Goal: Information Seeking & Learning: Learn about a topic

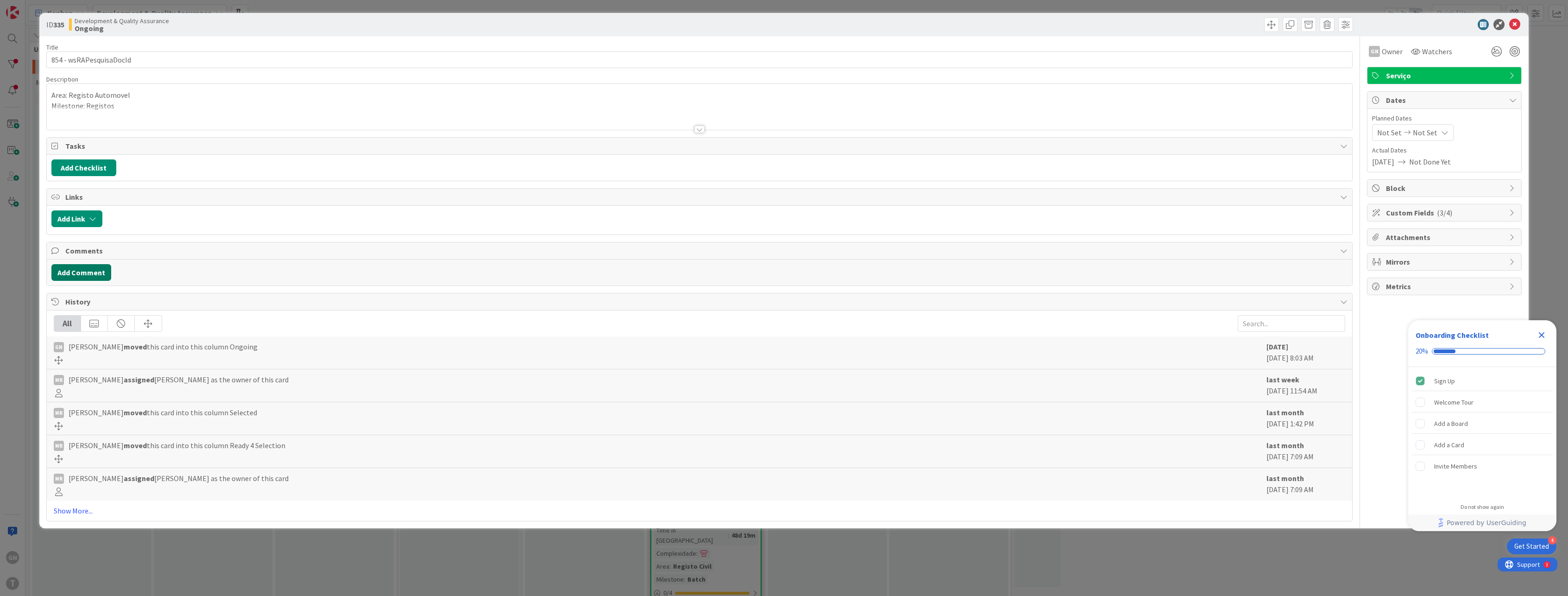
click at [72, 267] on button "Add Comment" at bounding box center [81, 272] width 60 height 16
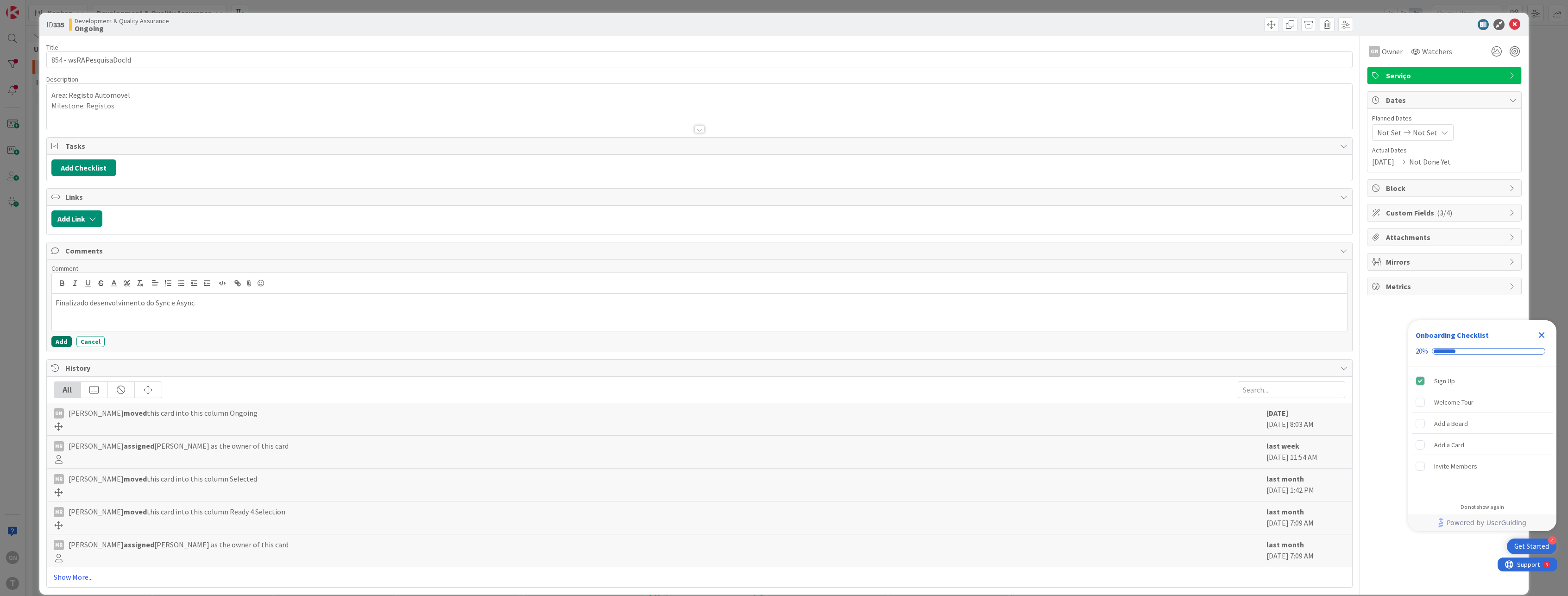
click at [57, 338] on button "Add" at bounding box center [61, 342] width 20 height 11
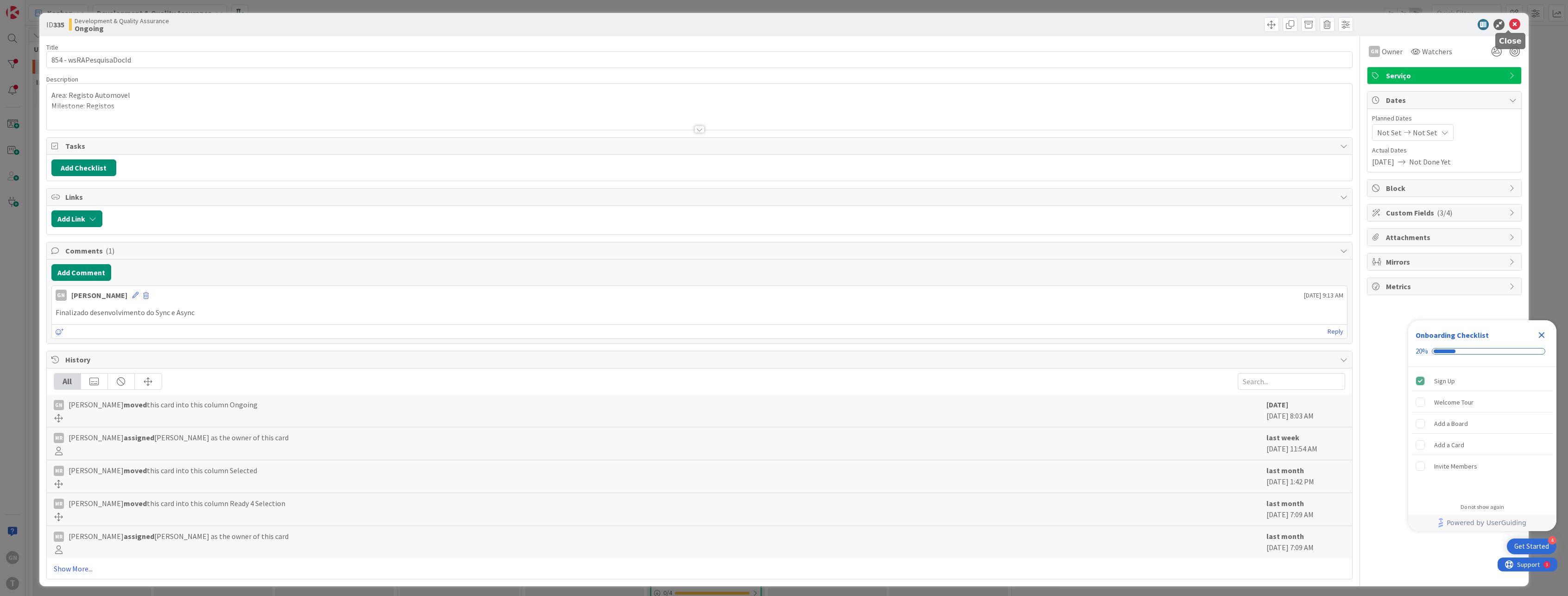
click at [1509, 22] on icon at bounding box center [1514, 24] width 11 height 11
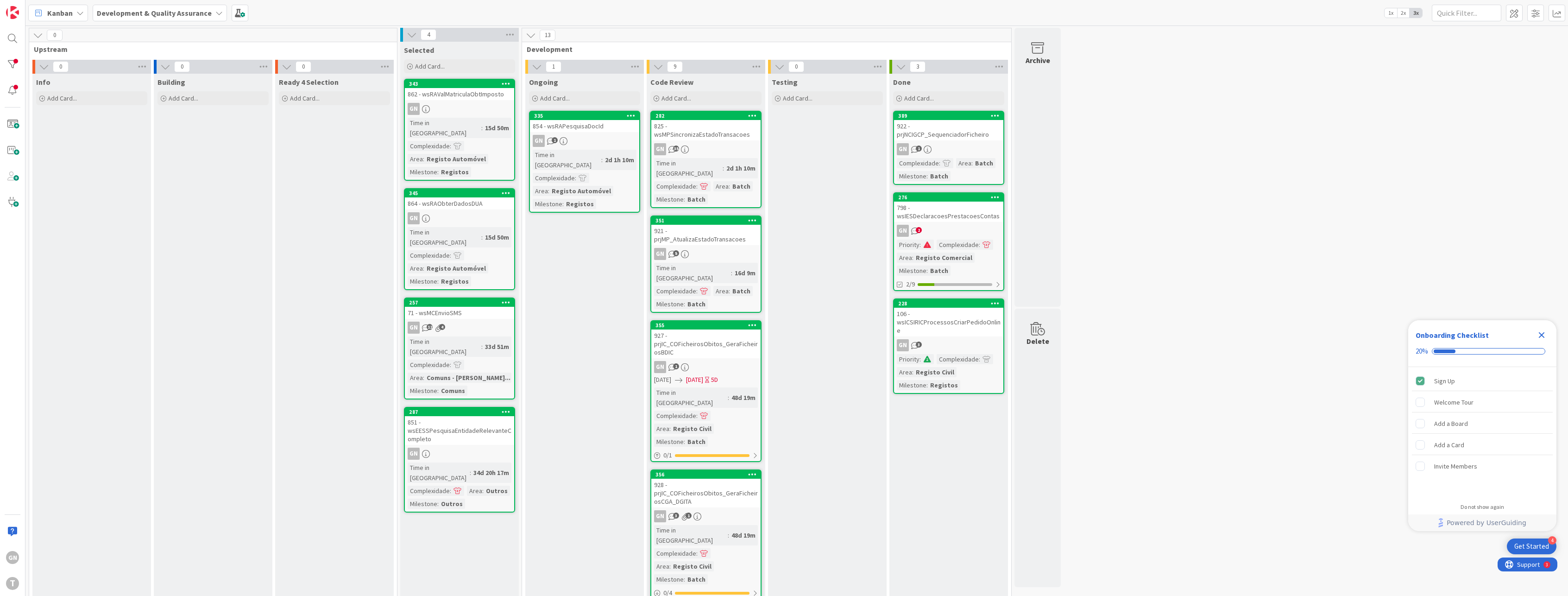
click at [953, 212] on div "798 - wsIESDeclaracoesPrestacoesContas" at bounding box center [949, 211] width 110 height 20
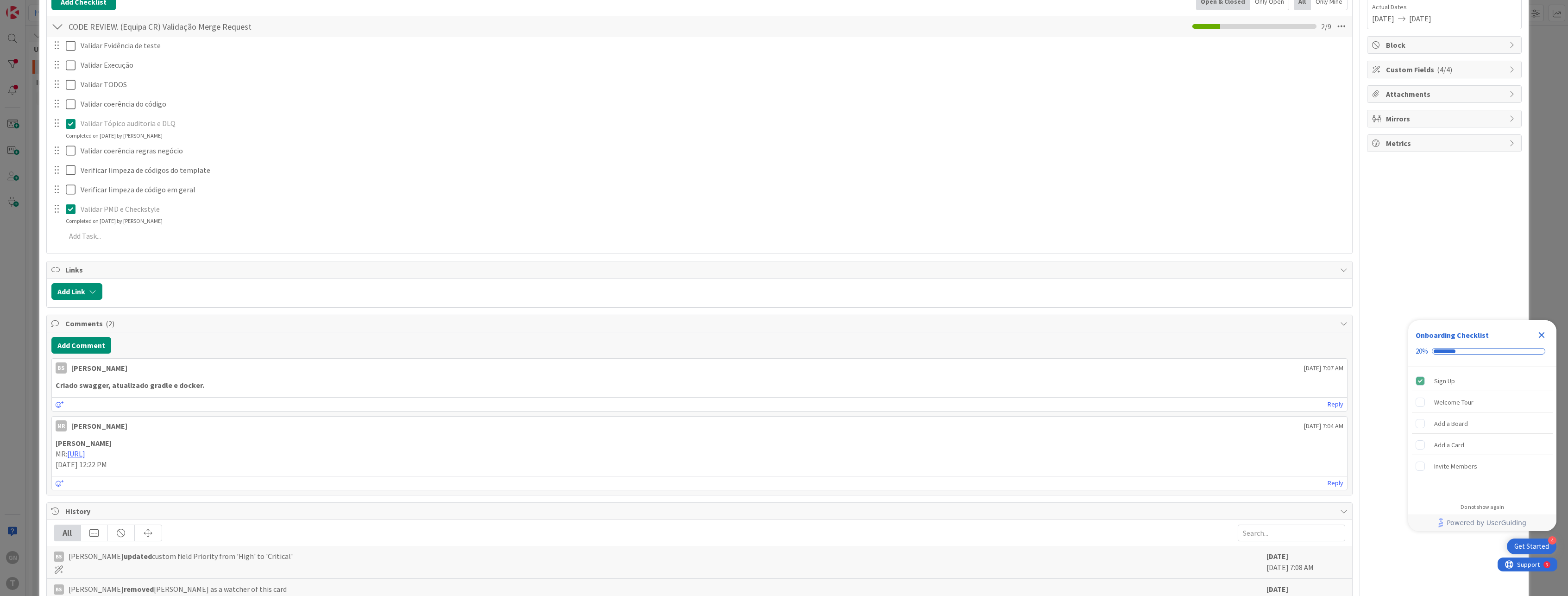
scroll to position [304, 0]
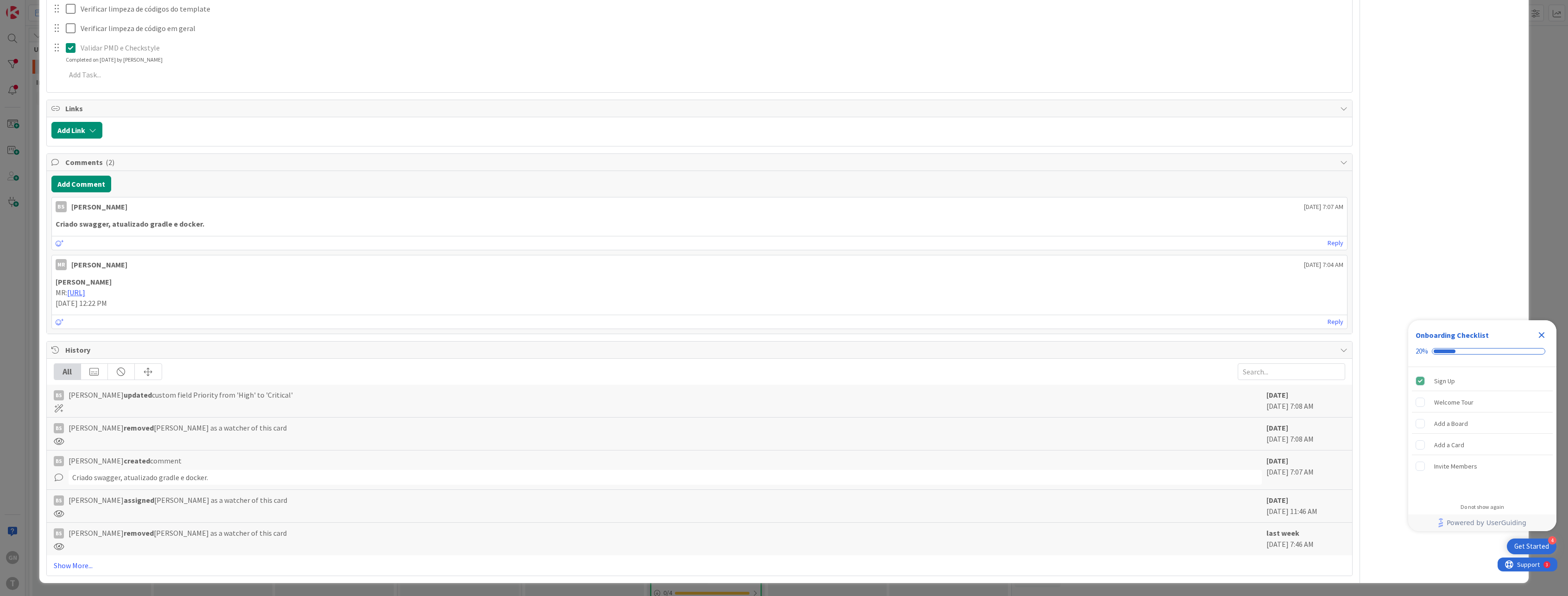
click at [1541, 180] on div "ID 276 Development & Quality Assurance Done Title 38 / 128 798 - wsIESDeclaraco…" at bounding box center [784, 298] width 1568 height 596
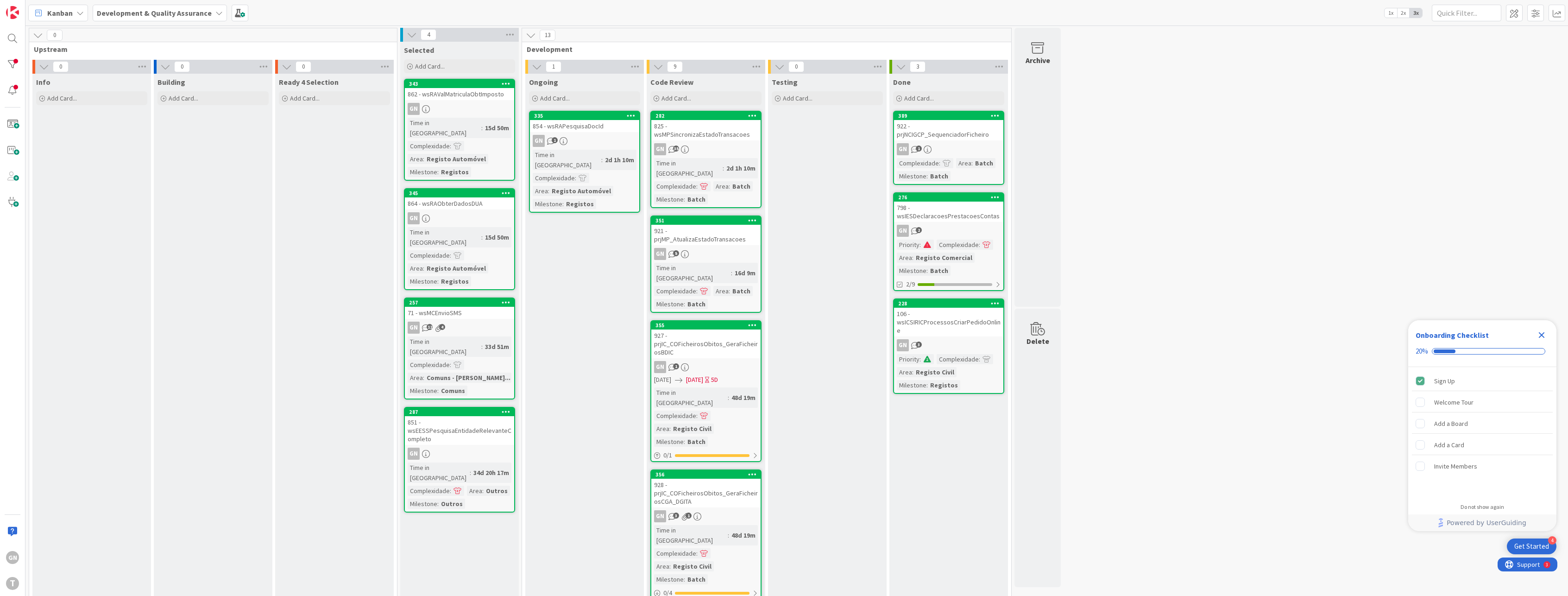
click at [928, 245] on span at bounding box center [928, 244] width 9 height 7
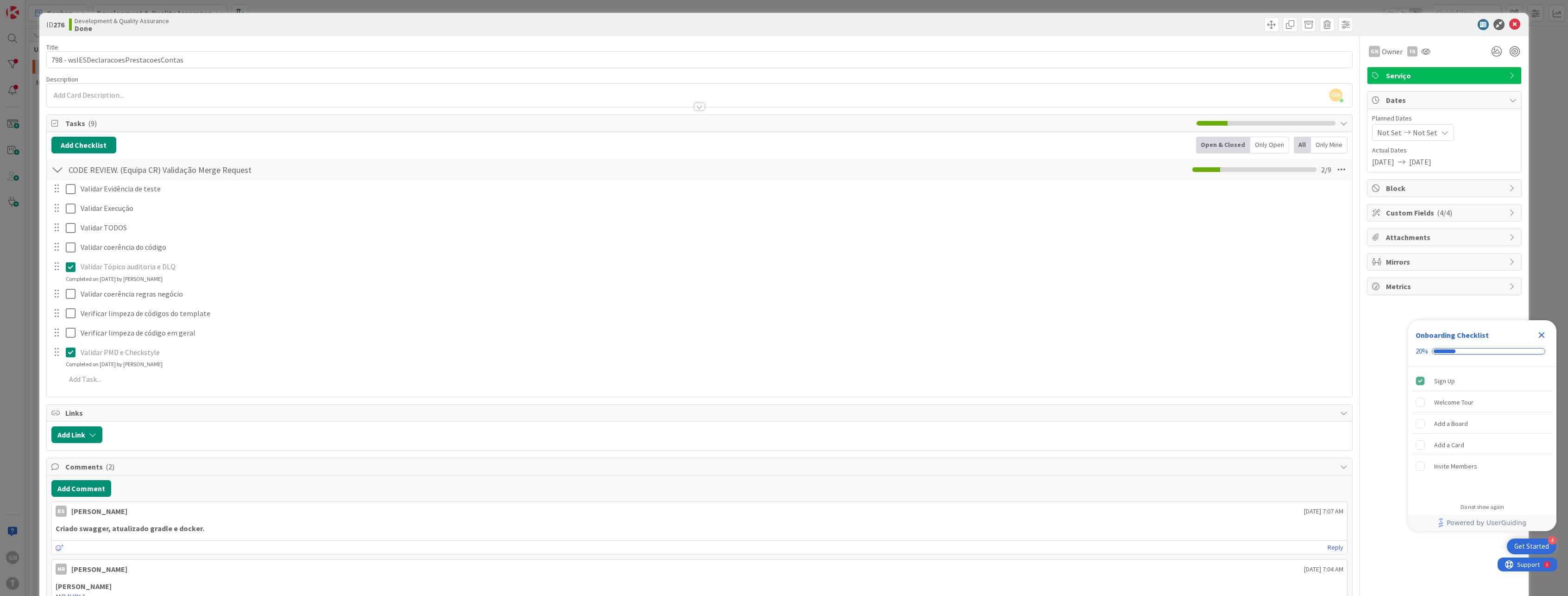
click at [1443, 76] on span "Serviço" at bounding box center [1445, 75] width 119 height 11
click at [1443, 74] on span "Serviço" at bounding box center [1445, 75] width 119 height 11
click at [1417, 193] on span "Block" at bounding box center [1445, 188] width 119 height 11
click at [1416, 188] on span "Block" at bounding box center [1445, 188] width 119 height 11
click at [1513, 24] on icon at bounding box center [1514, 24] width 11 height 11
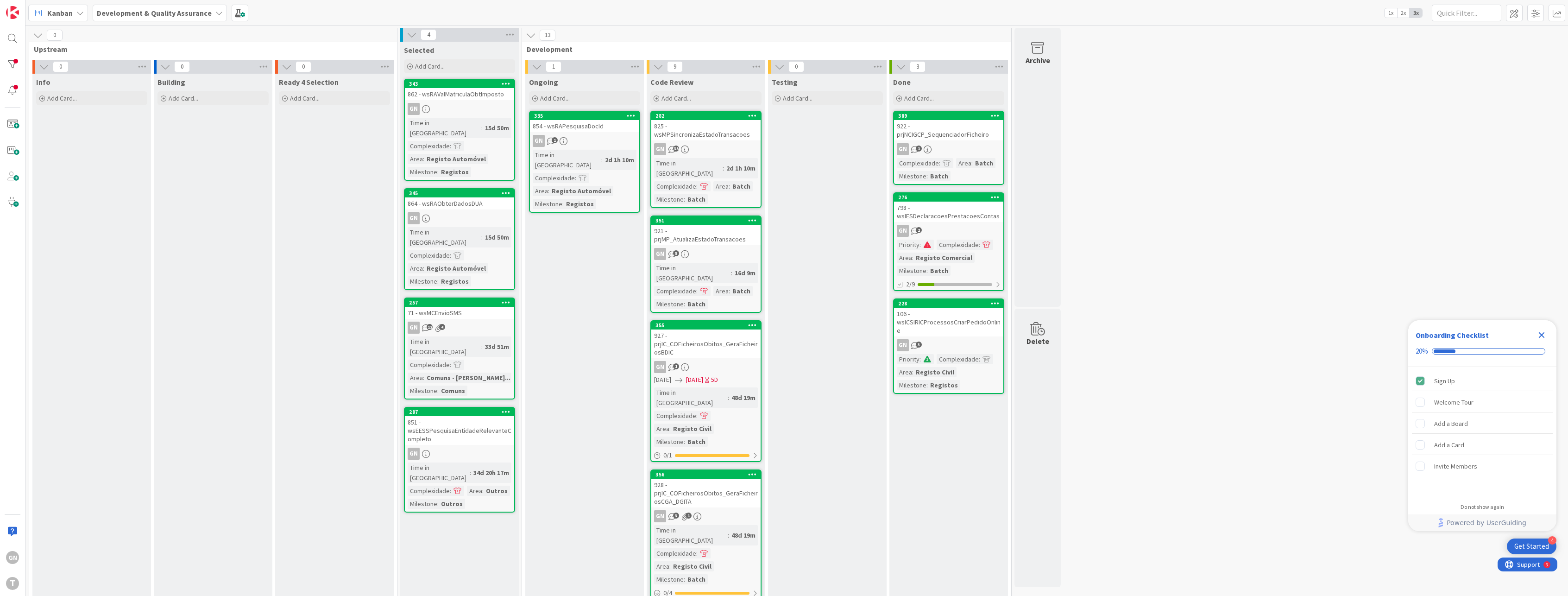
click at [959, 322] on div "106 - wsICSIRICProcessosCriarPedidoOnline" at bounding box center [949, 321] width 110 height 29
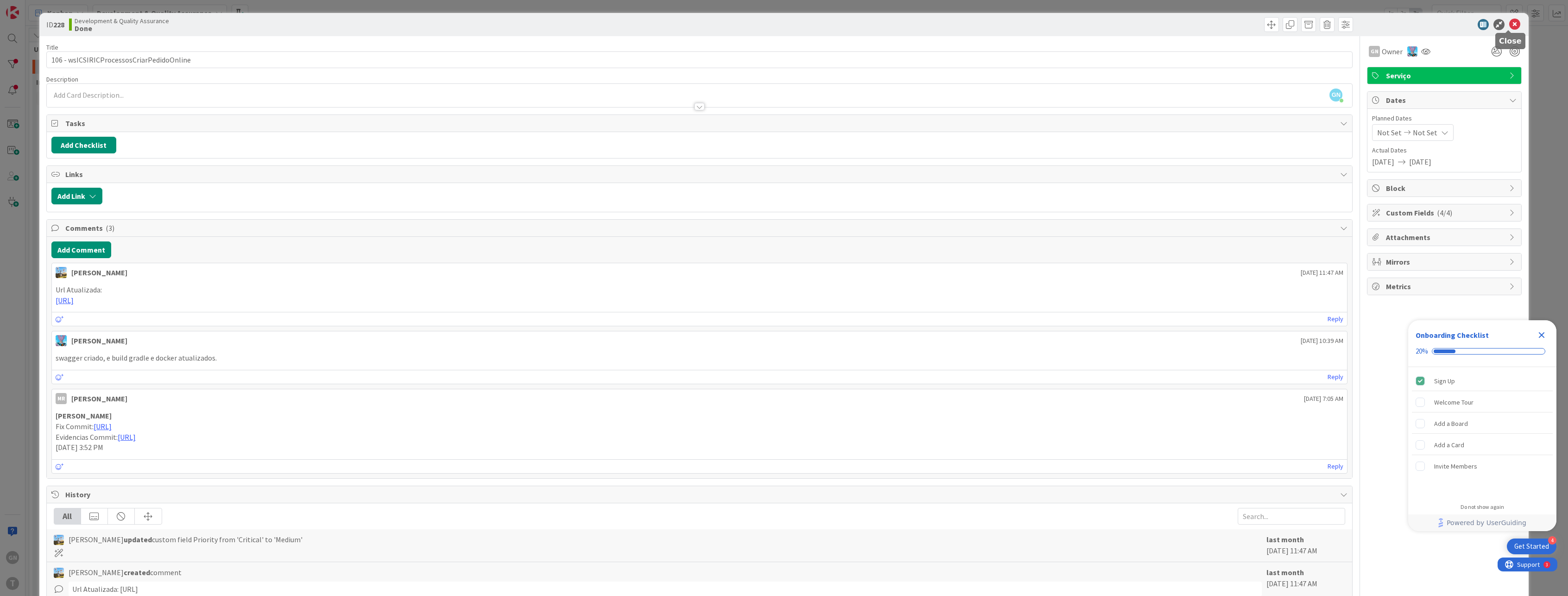
click at [1509, 26] on icon at bounding box center [1514, 24] width 11 height 11
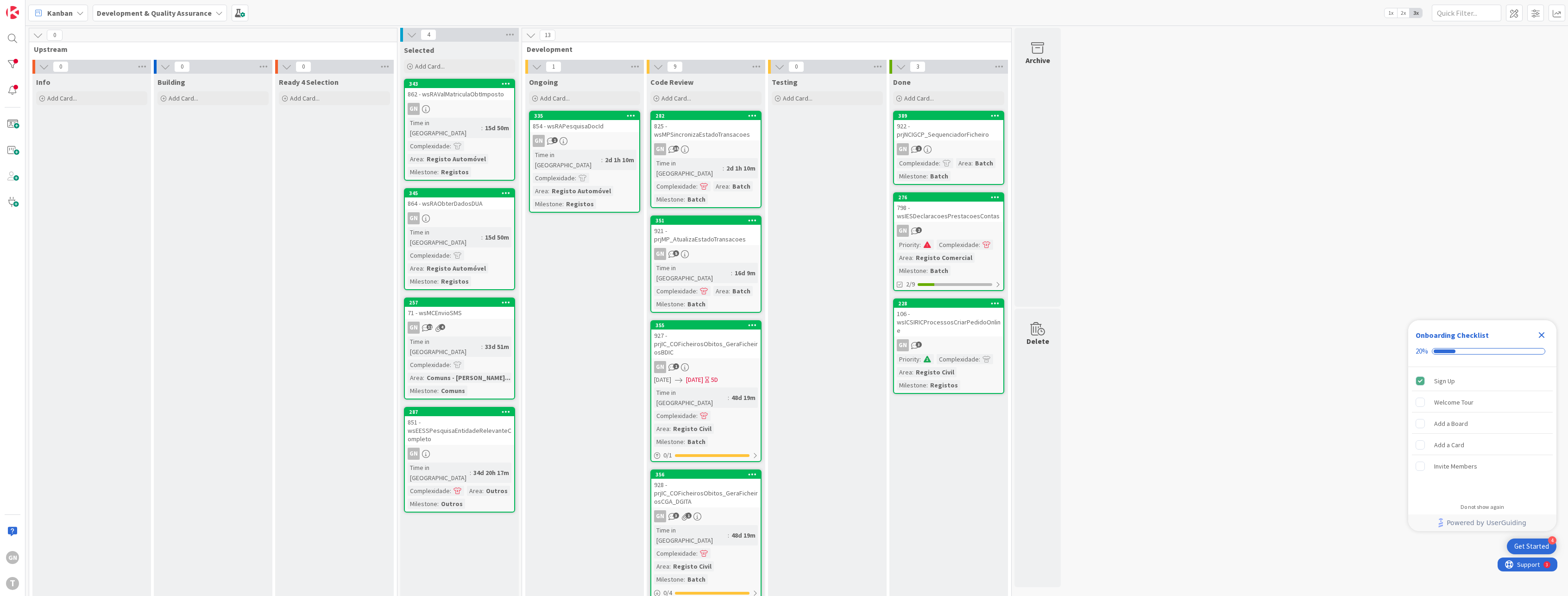
click at [968, 135] on div "922 - prjNCIGCP_SequenciadorFicheiro" at bounding box center [949, 130] width 110 height 20
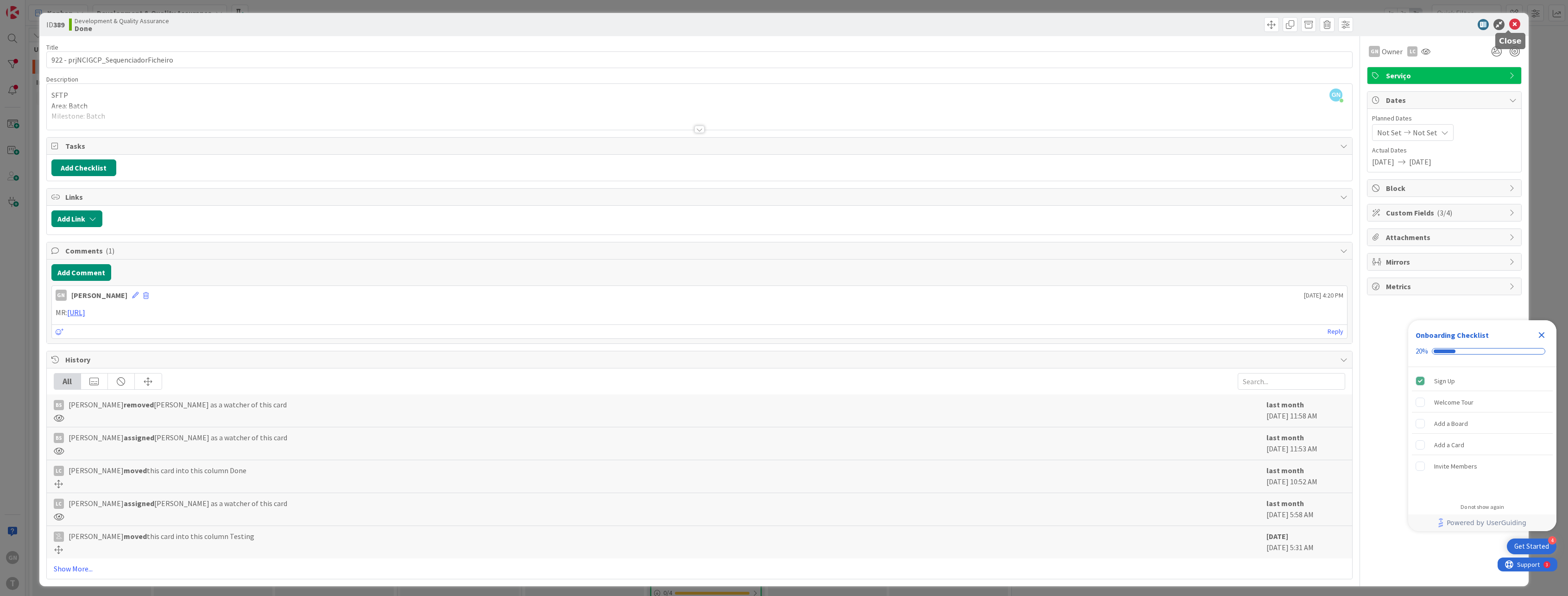
click at [1509, 24] on icon at bounding box center [1514, 24] width 11 height 11
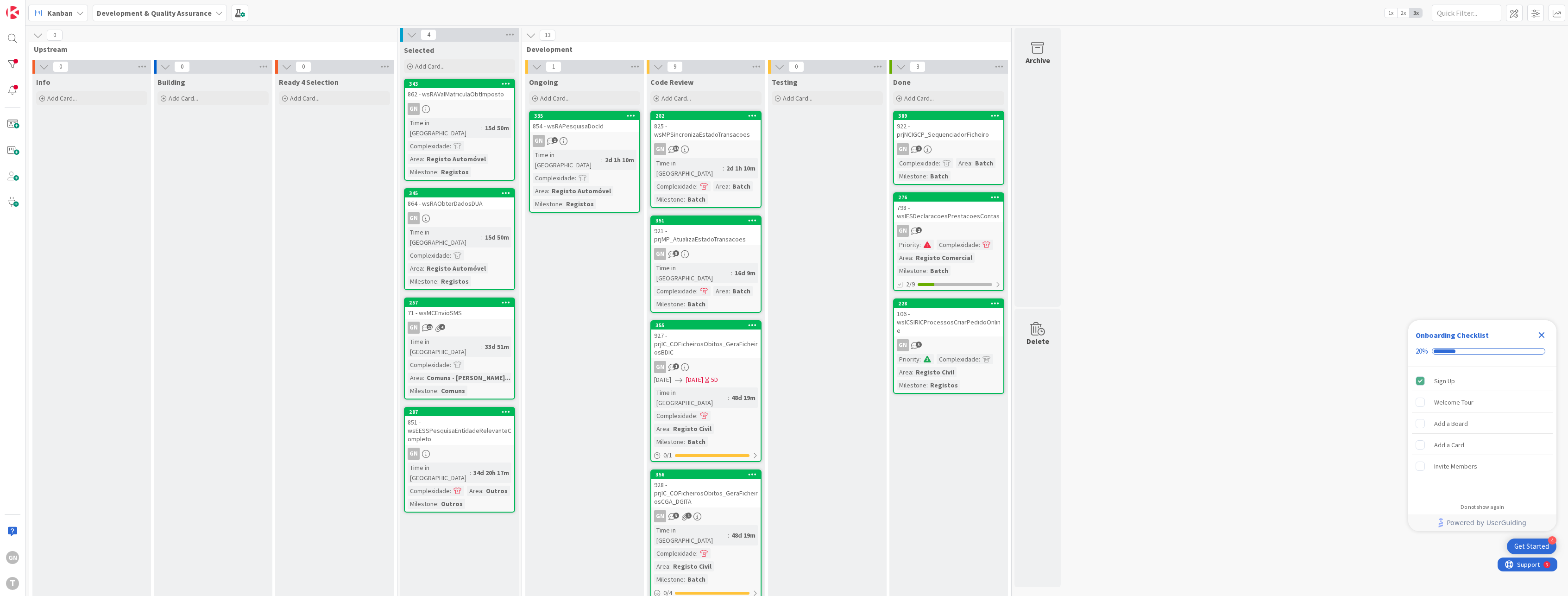
click at [966, 135] on div "922 - prjNCIGCP_SequenciadorFicheiro" at bounding box center [949, 130] width 110 height 20
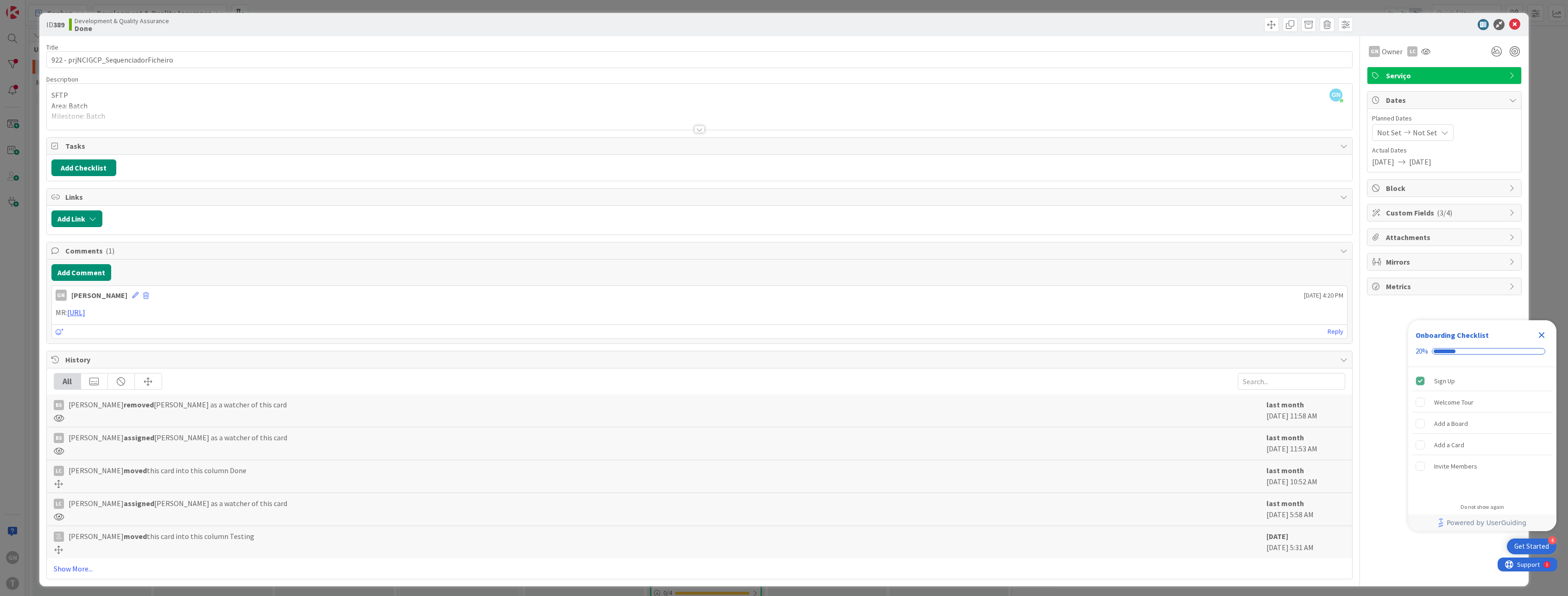
click at [100, 122] on div at bounding box center [699, 117] width 1306 height 24
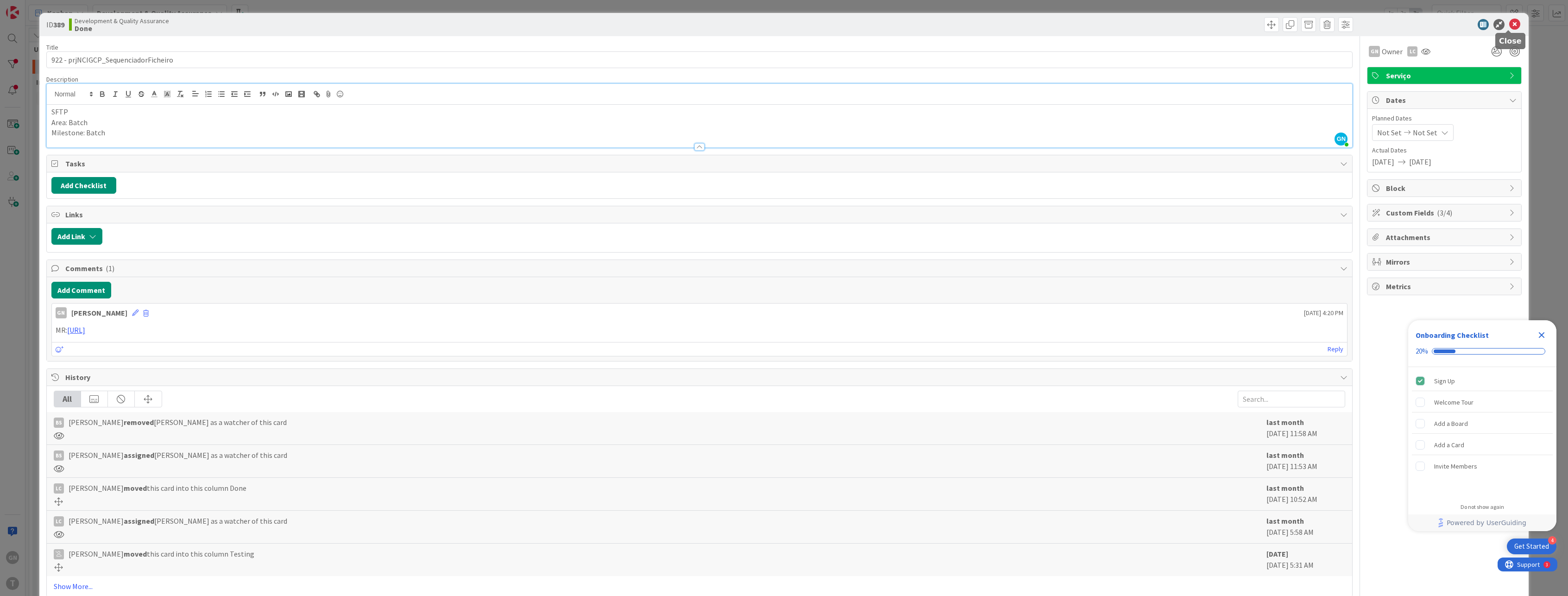
click at [1509, 23] on icon at bounding box center [1514, 24] width 11 height 11
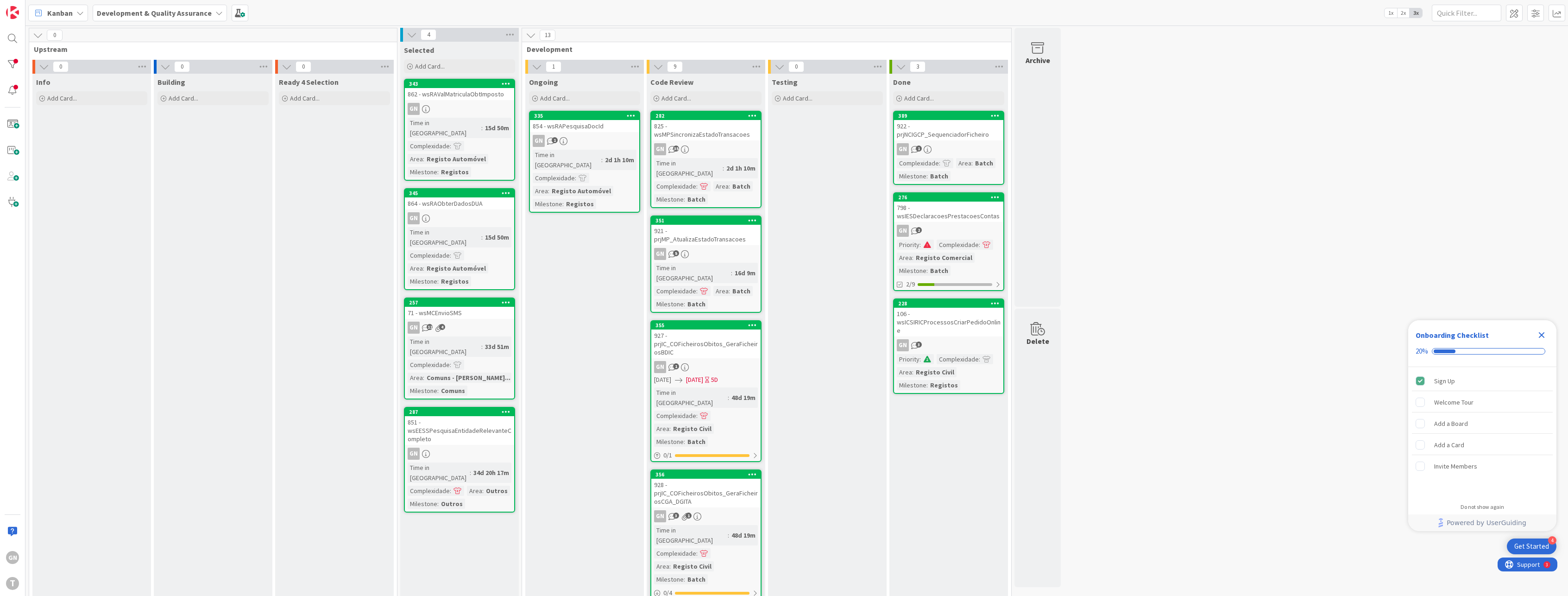
click at [1541, 335] on icon "Close Checklist" at bounding box center [1542, 335] width 6 height 6
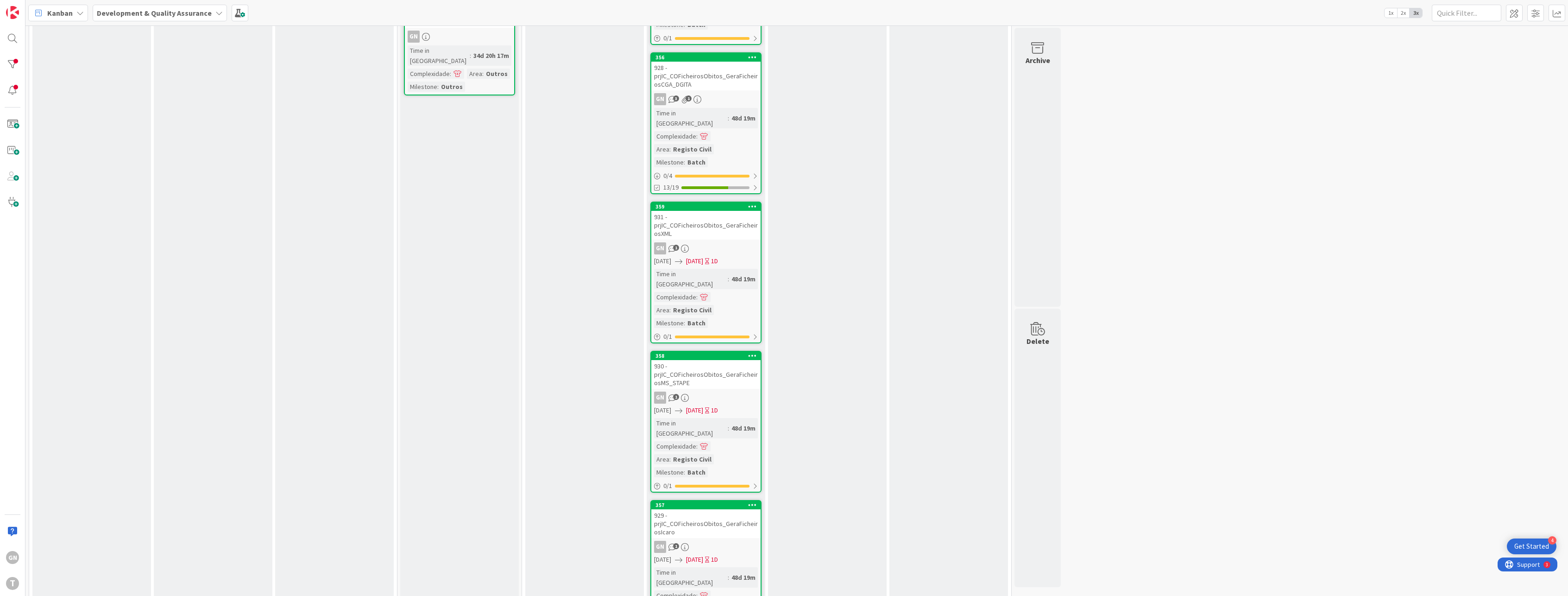
scroll to position [602, 0]
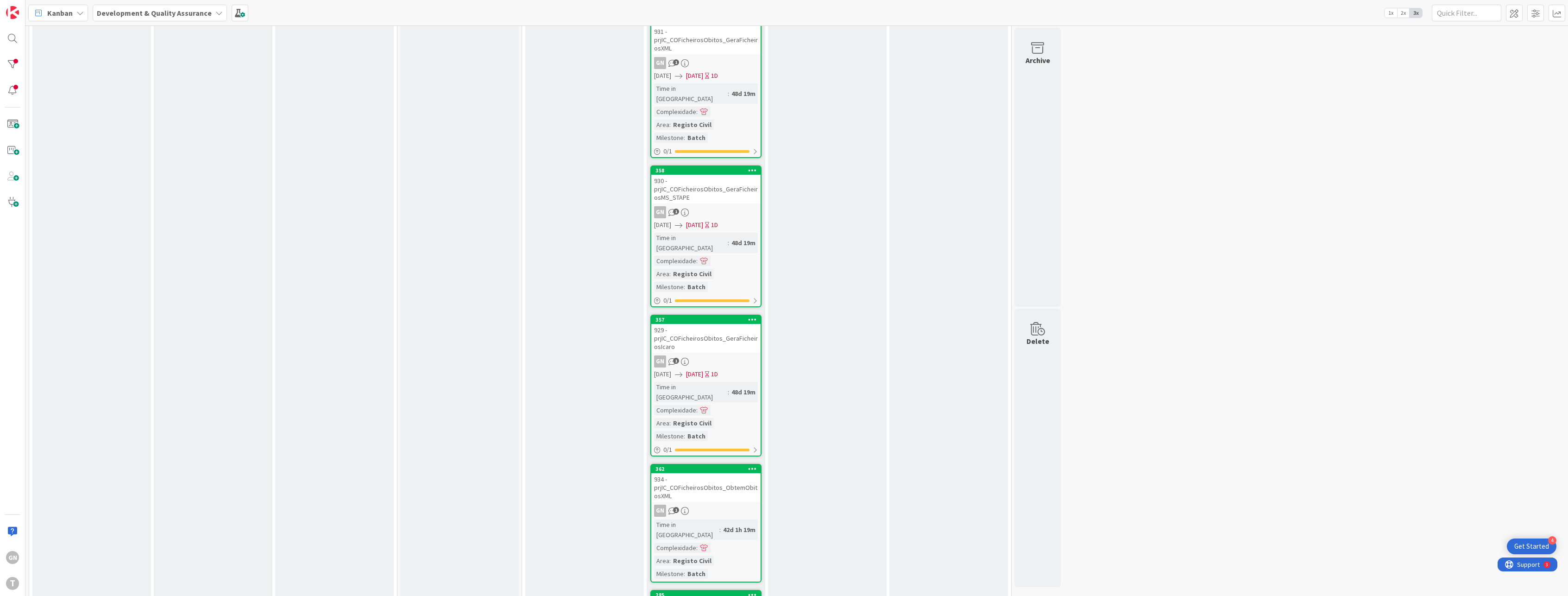
click at [701, 595] on div "836 - wsFINRecebeFaturaEletronica" at bounding box center [706, 605] width 110 height 12
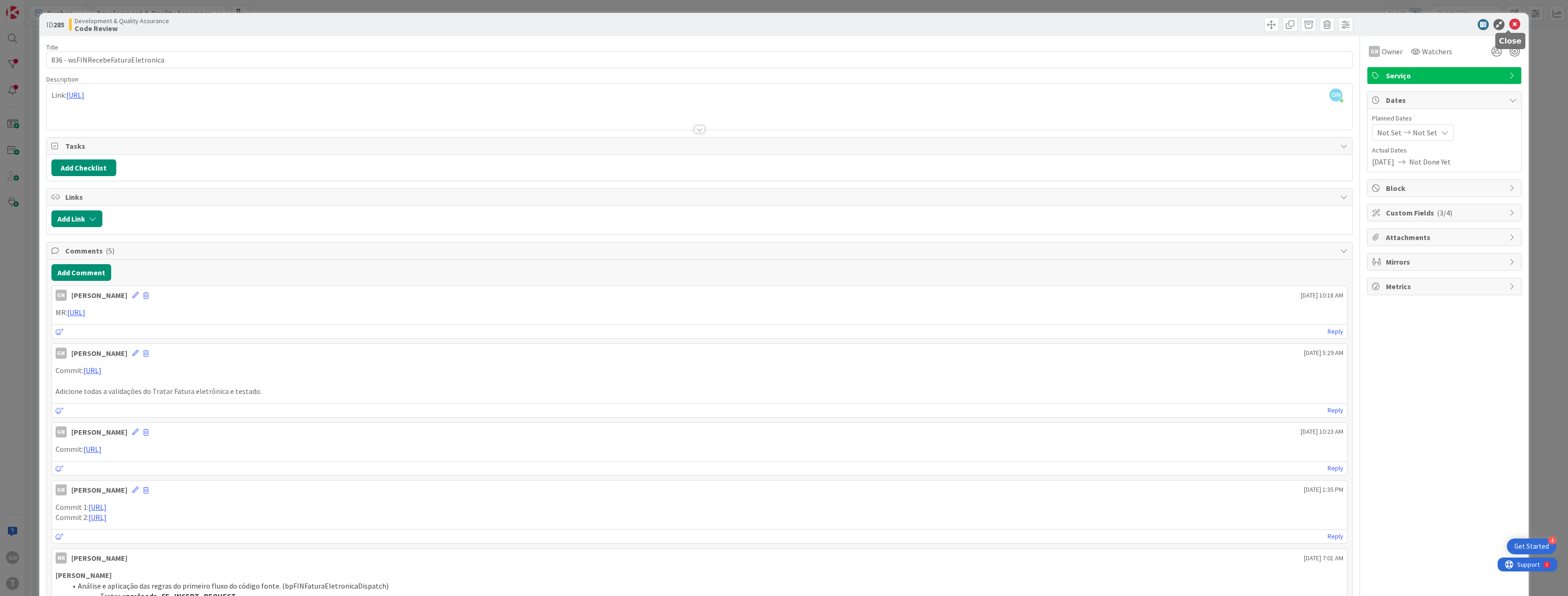
click at [1510, 24] on icon at bounding box center [1514, 24] width 11 height 11
